Goal: Transaction & Acquisition: Purchase product/service

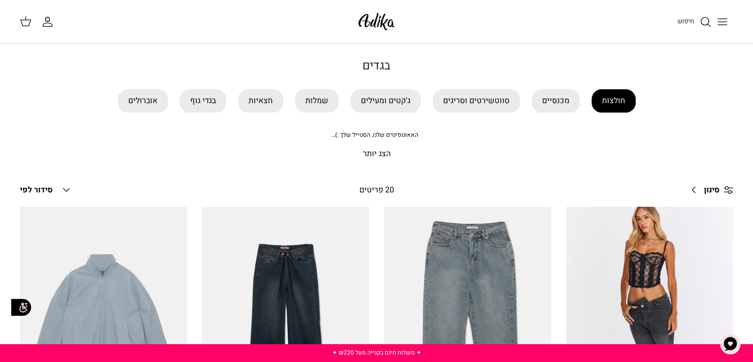
click at [616, 90] on link "חולצות" at bounding box center [614, 100] width 44 height 23
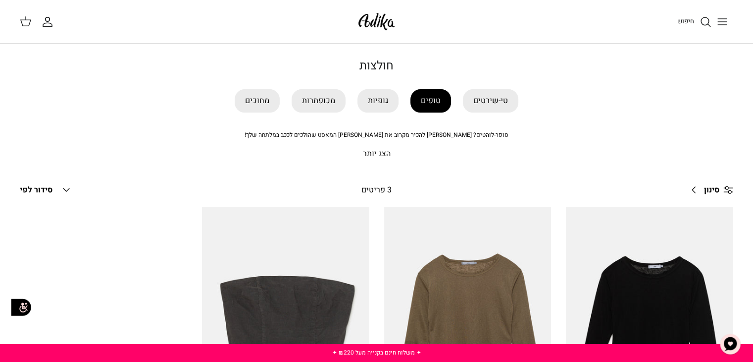
click at [432, 104] on link "טופים" at bounding box center [431, 100] width 41 height 23
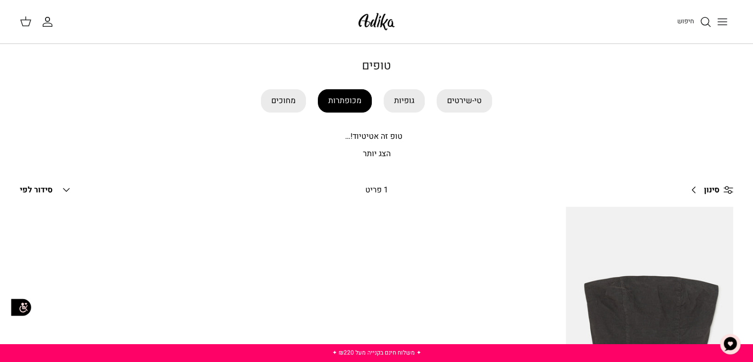
click at [358, 101] on link "מכופתרות" at bounding box center [345, 100] width 54 height 23
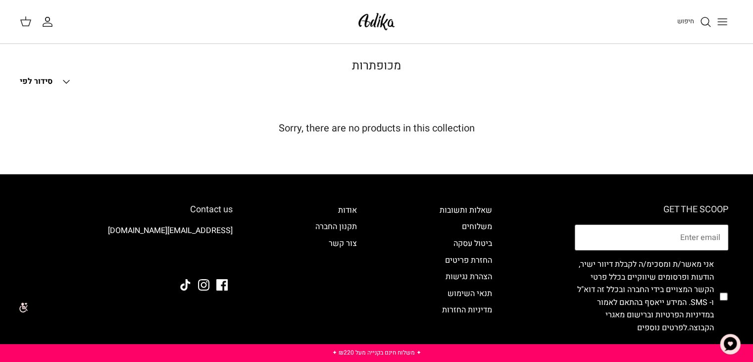
click at [718, 26] on icon "Toggle menu" at bounding box center [723, 22] width 12 height 12
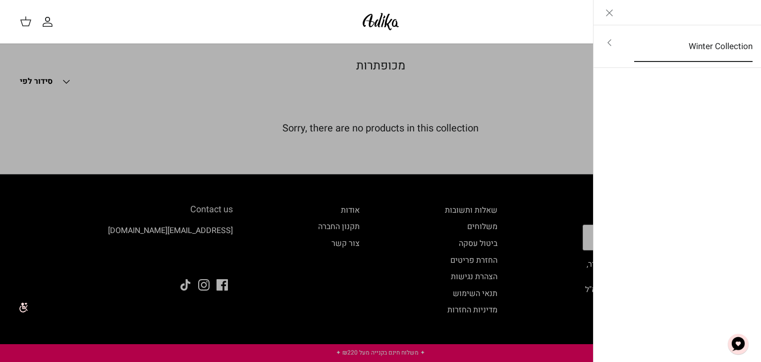
click at [709, 43] on link "Winter Collection" at bounding box center [693, 46] width 136 height 31
click at [709, 43] on link "לכל הפריטים" at bounding box center [677, 43] width 158 height 25
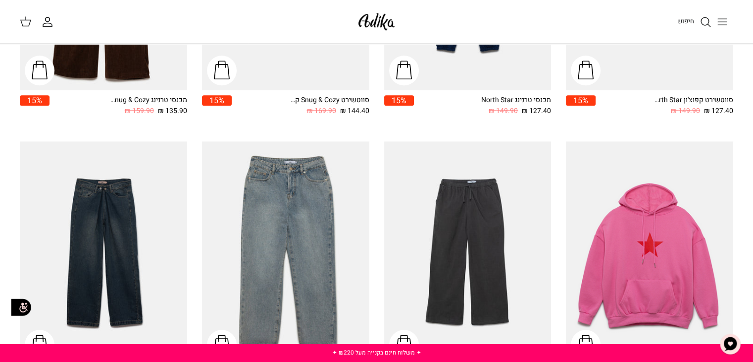
scroll to position [743, 0]
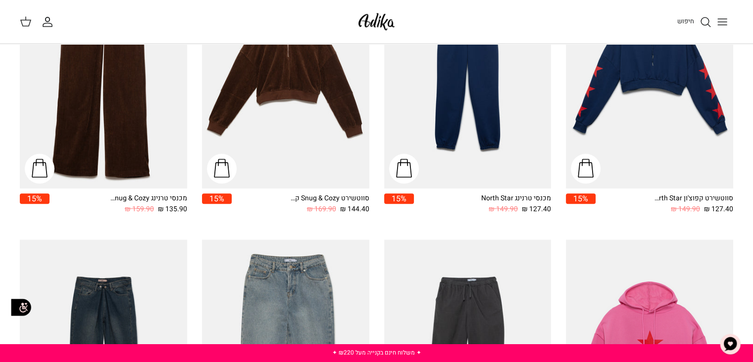
click at [483, 279] on img "מכנסיים רחבים Nostalgic Feels קורדרוי" at bounding box center [467, 350] width 167 height 223
